Goal: Task Accomplishment & Management: Complete application form

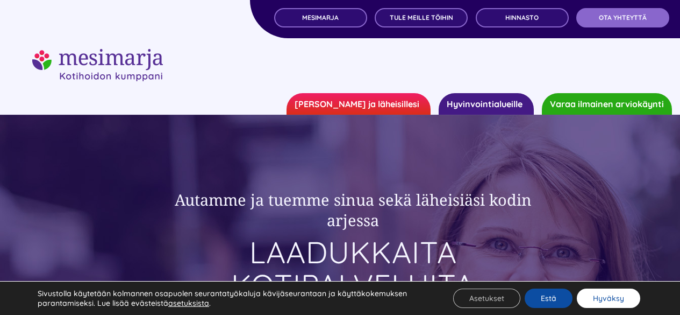
click at [610, 298] on button "Hyväksy" at bounding box center [608, 297] width 63 height 19
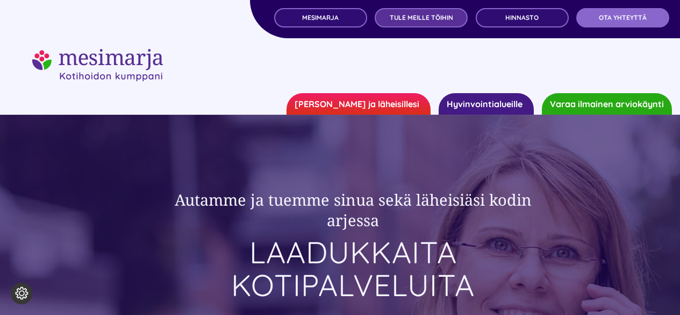
click at [414, 19] on span "TULE MEILLE TÖIHIN" at bounding box center [421, 18] width 63 height 8
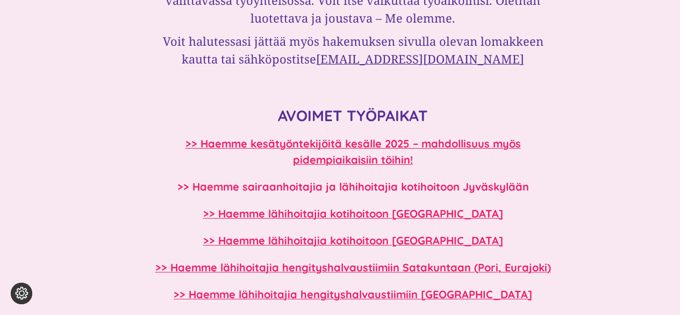
scroll to position [914, 0]
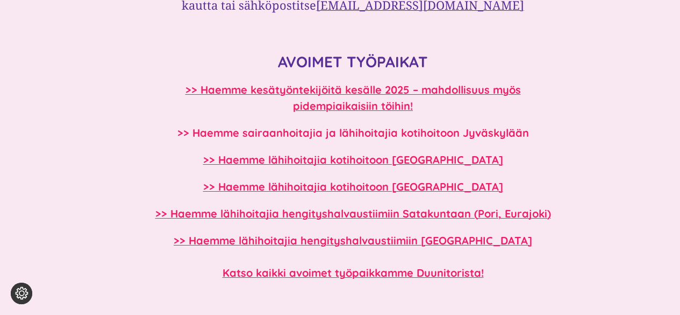
click at [304, 137] on b ">> Haemme sairaanhoitajia ja lähihoitajia kotihoitoon Jyväskylään" at bounding box center [353, 132] width 352 height 13
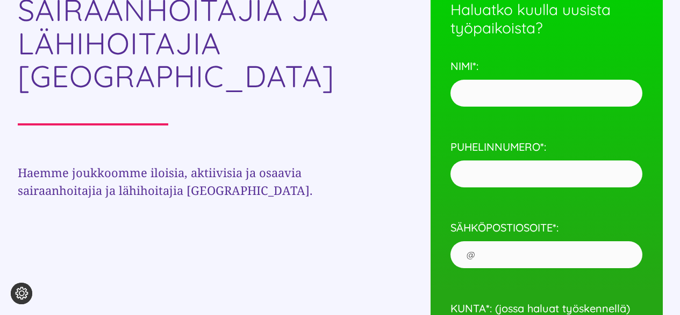
scroll to position [376, 0]
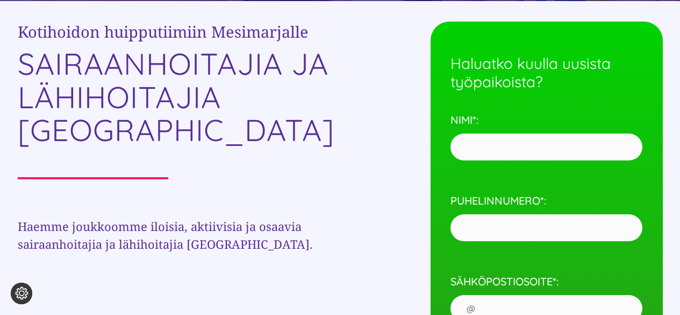
click at [478, 153] on input "NIMI*:" at bounding box center [547, 146] width 192 height 27
type input "pavlina petrova cvetanova"
type input "0405261120"
type input "pavlina.cvetanova@yahoo.com"
type input "JYVÄSKYLÄ"
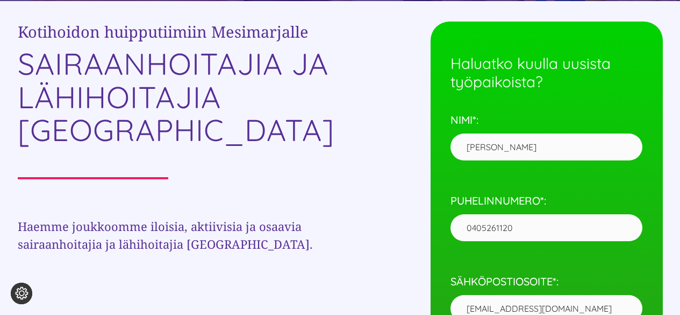
click at [472, 148] on input "pavlina petrova cvetanova" at bounding box center [547, 146] width 192 height 27
click at [504, 148] on input "Pavlina petrova cvetanova" at bounding box center [547, 146] width 192 height 27
click at [537, 146] on input "Pavlina Petrova cvetanova" at bounding box center [547, 146] width 192 height 27
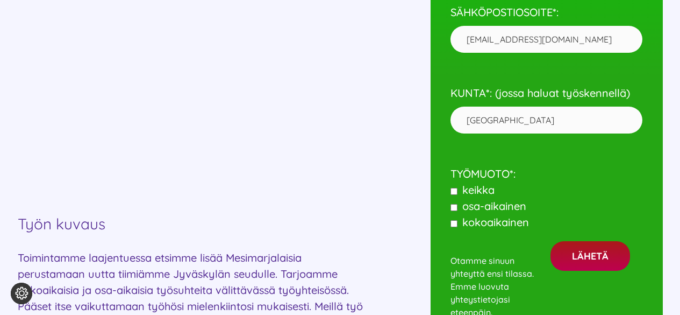
scroll to position [699, 0]
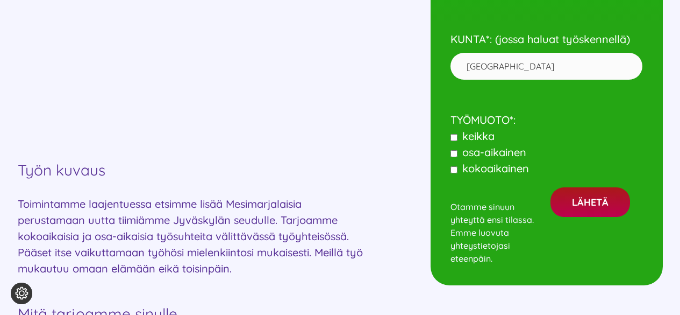
type input "Pavlina Petrova Cvetanova"
click at [453, 168] on input"] "kokoaikainen" at bounding box center [454, 169] width 7 height 7
checkbox input"] "true"
click at [601, 202] on input "Lähetä" at bounding box center [591, 202] width 80 height 30
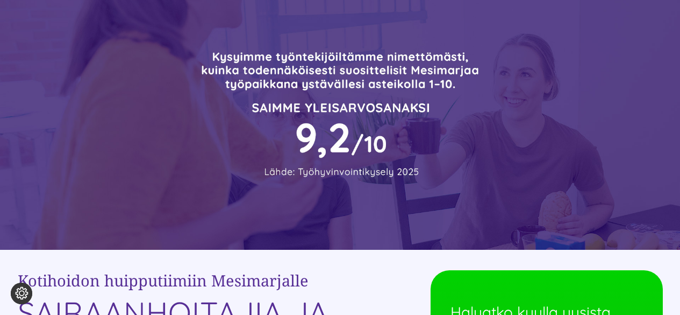
scroll to position [0, 0]
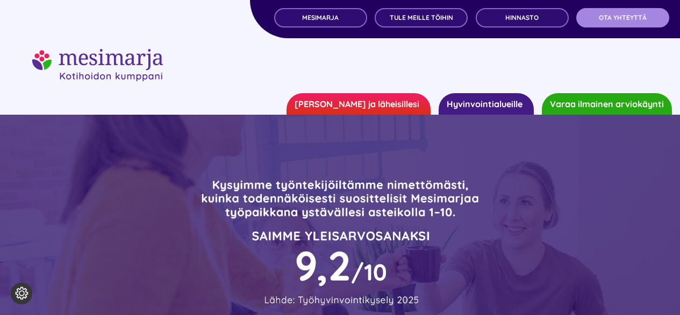
click at [626, 17] on span "OTA YHTEYTTÄ" at bounding box center [623, 18] width 48 height 8
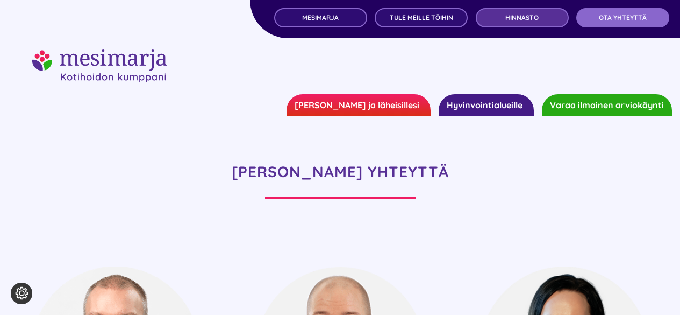
click at [514, 16] on span "Hinnasto" at bounding box center [521, 18] width 33 height 8
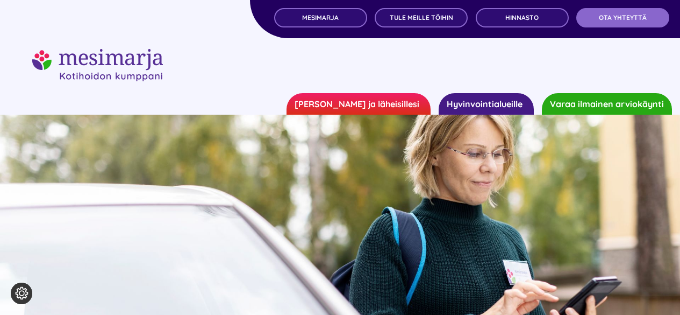
click at [479, 105] on link "Hyvinvointialueille" at bounding box center [486, 104] width 95 height 22
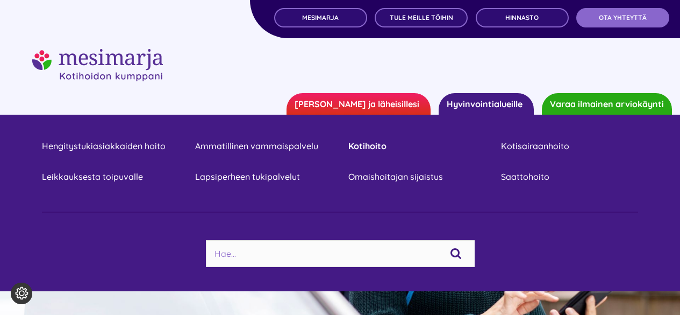
click at [355, 142] on link "Kotihoito" at bounding box center [416, 146] width 137 height 15
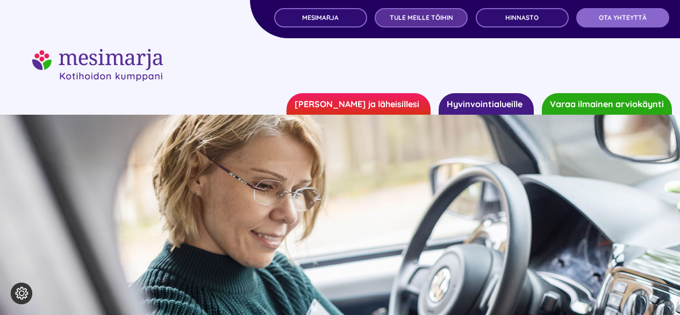
click at [413, 16] on span "TULE MEILLE TÖIHIN" at bounding box center [421, 18] width 63 height 8
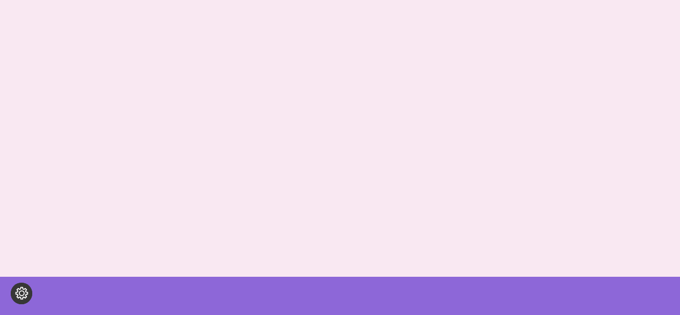
scroll to position [1075, 0]
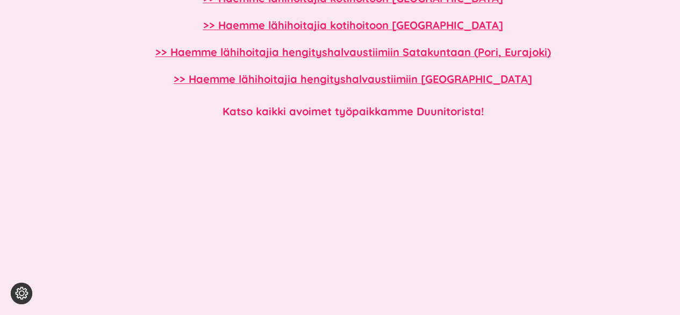
click at [317, 117] on b "Katso kaikki avoimet työpaikkamme Duunitorista!" at bounding box center [353, 110] width 261 height 13
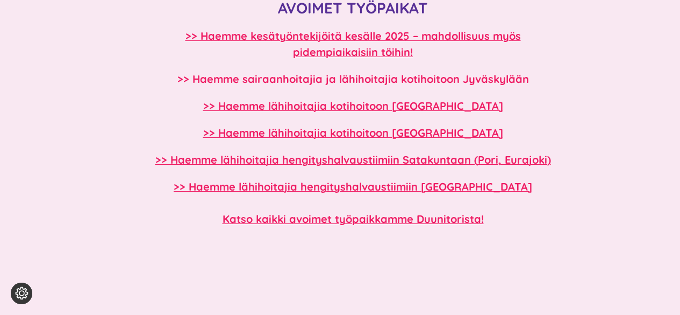
click at [462, 79] on b ">> Haemme sairaanhoitajia ja lähihoitajia kotihoitoon Jyväskylään" at bounding box center [353, 78] width 352 height 13
